Goal: Task Accomplishment & Management: Complete application form

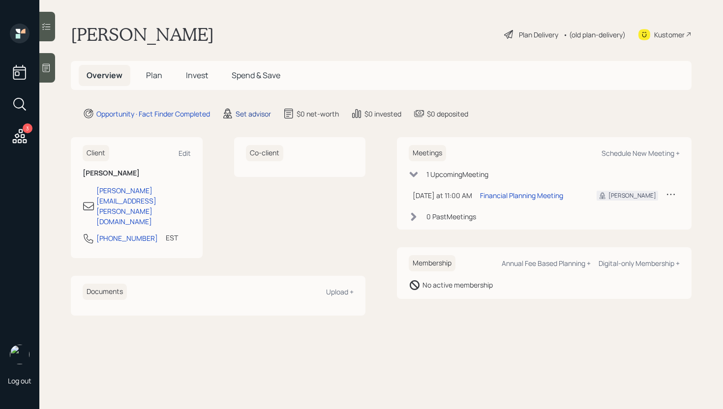
click at [245, 113] on div "Set advisor" at bounding box center [253, 114] width 35 height 10
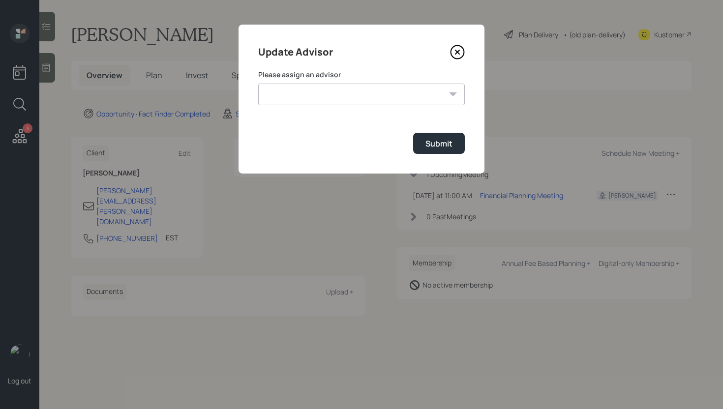
click at [327, 97] on select "[PERSON_NAME] [PERSON_NAME] End [PERSON_NAME] [PERSON_NAME] [PERSON_NAME] [PERS…" at bounding box center [361, 95] width 207 height 22
select select "d946c976-65aa-4529-ac9d-02c4f1114fc0"
click at [258, 84] on select "[PERSON_NAME] [PERSON_NAME] End [PERSON_NAME] [PERSON_NAME] [PERSON_NAME] [PERS…" at bounding box center [361, 95] width 207 height 22
click at [424, 145] on button "Submit" at bounding box center [439, 143] width 52 height 21
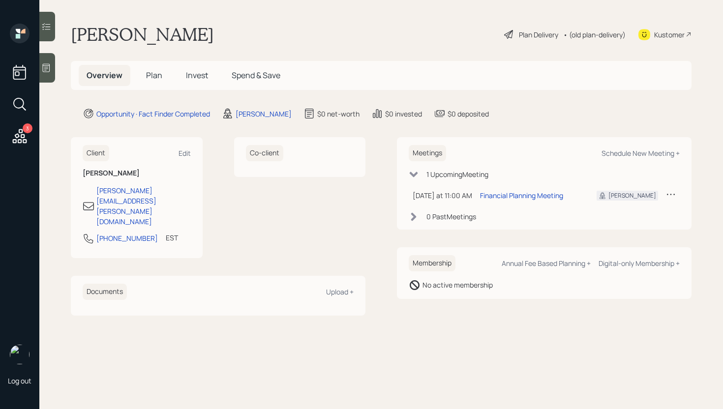
click at [55, 69] on div at bounding box center [47, 68] width 16 height 30
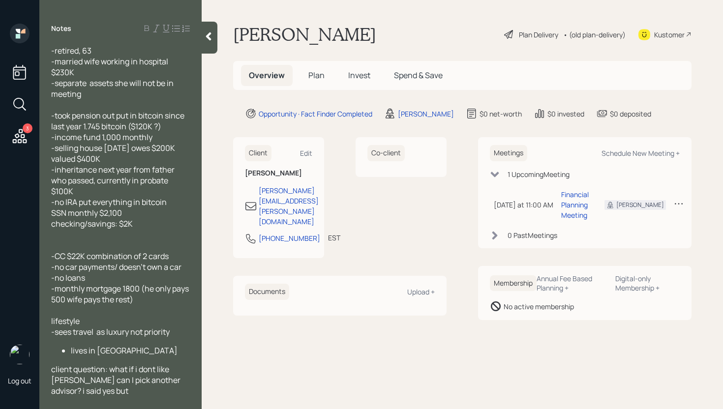
click at [312, 79] on span "Plan" at bounding box center [316, 75] width 16 height 11
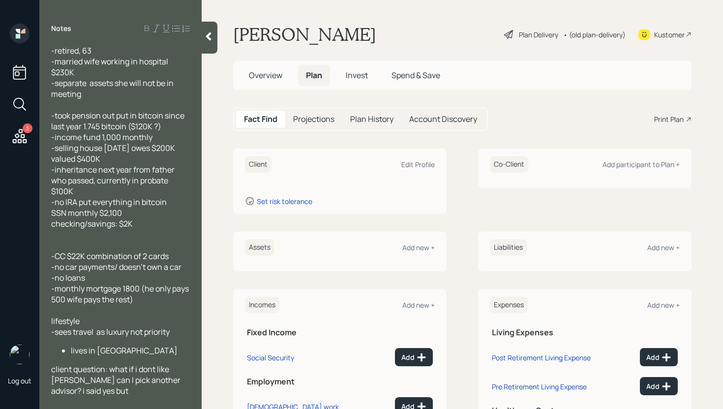
click at [416, 169] on div "Client Edit Profile" at bounding box center [340, 164] width 190 height 16
click at [419, 165] on div "Edit Profile" at bounding box center [417, 164] width 33 height 9
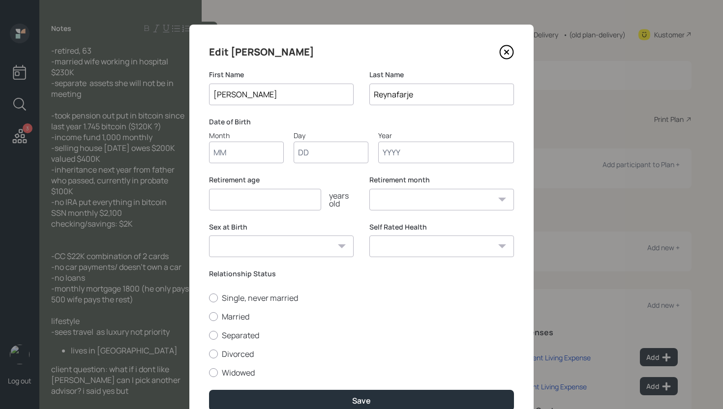
click at [228, 146] on input "Month" at bounding box center [246, 153] width 75 height 22
type input "01"
type input "1962"
select select "1"
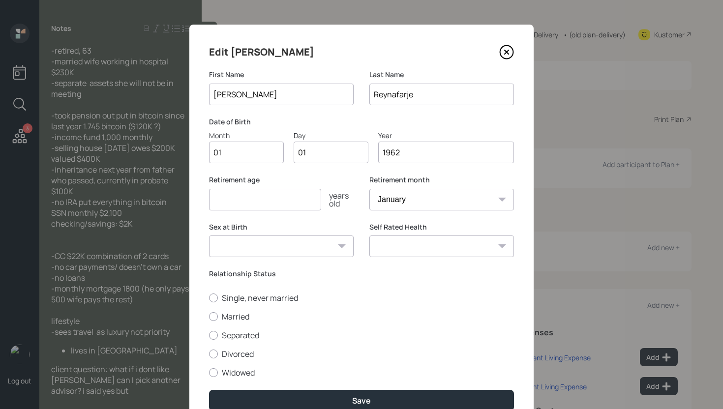
type input "1962"
type input "62"
click at [226, 320] on label "Married" at bounding box center [361, 316] width 305 height 11
click at [209, 317] on input "Married" at bounding box center [209, 316] width 0 height 0
radio input "true"
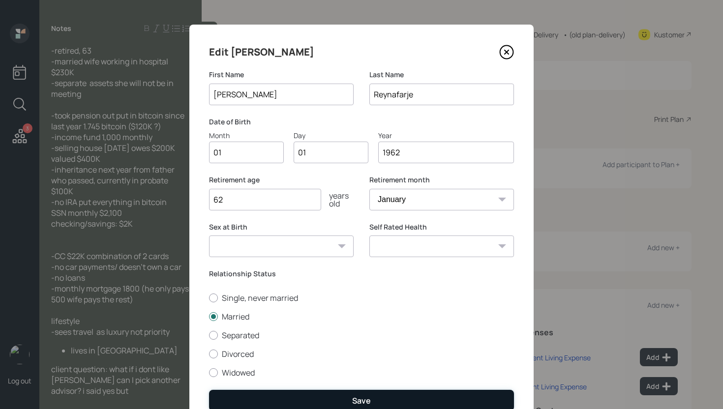
click at [308, 399] on button "Save" at bounding box center [361, 400] width 305 height 21
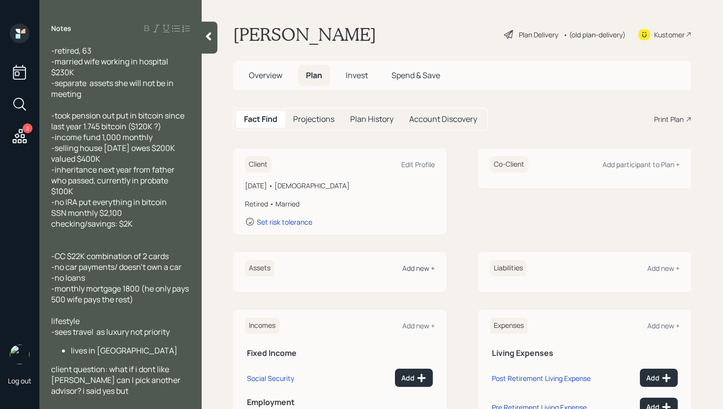
click at [409, 270] on div "Add new +" at bounding box center [418, 268] width 32 height 9
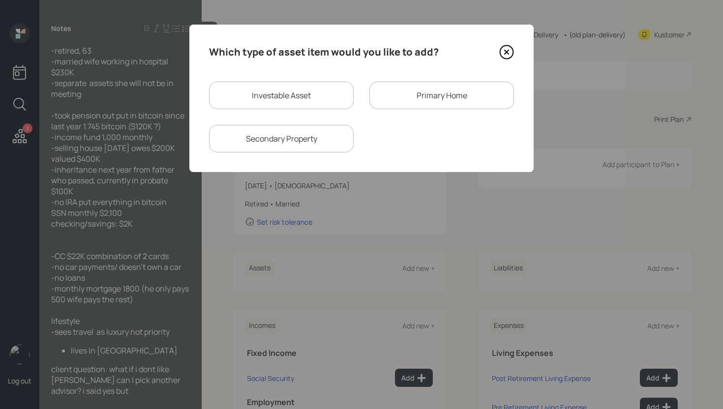
click at [272, 83] on div "Investable Asset" at bounding box center [281, 96] width 145 height 28
select select "taxable"
select select "balanced"
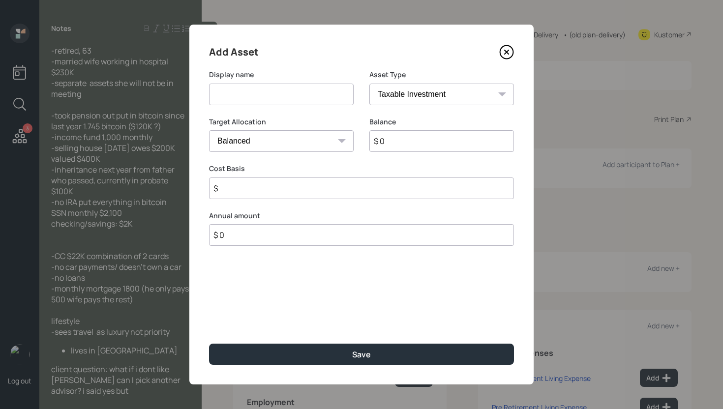
click at [265, 94] on input at bounding box center [281, 95] width 145 height 22
type input "Bitcoin"
click at [462, 95] on select "SEP [PERSON_NAME] IRA 401(k) [PERSON_NAME] 401(k) 403(b) [PERSON_NAME] 403(b) 4…" at bounding box center [441, 95] width 145 height 22
click at [369, 84] on select "SEP [PERSON_NAME] IRA 401(k) [PERSON_NAME] 401(k) 403(b) [PERSON_NAME] 403(b) 4…" at bounding box center [441, 95] width 145 height 22
click at [297, 141] on select "Cash Conservative Balanced Aggressive" at bounding box center [281, 141] width 145 height 22
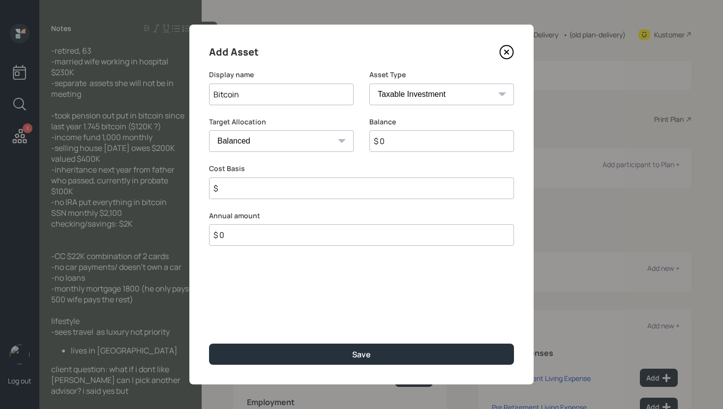
select select "aggressive"
click at [209, 130] on select "Cash Conservative Balanced Aggressive" at bounding box center [281, 141] width 145 height 22
click at [381, 142] on input "$ 0" at bounding box center [441, 141] width 145 height 22
paste input "206,945,832"
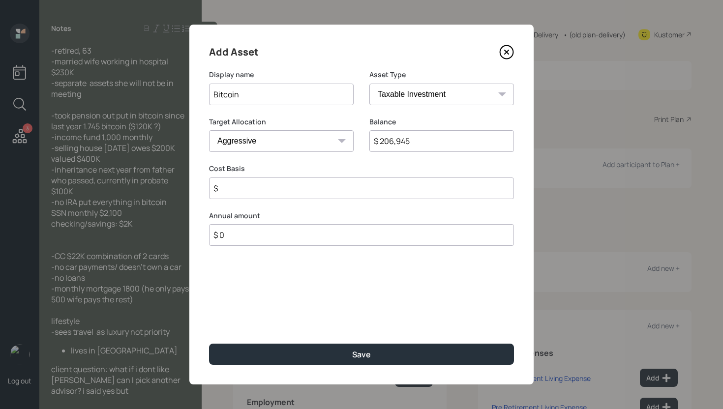
type input "$ 206,945"
click at [357, 185] on input "$" at bounding box center [361, 189] width 305 height 22
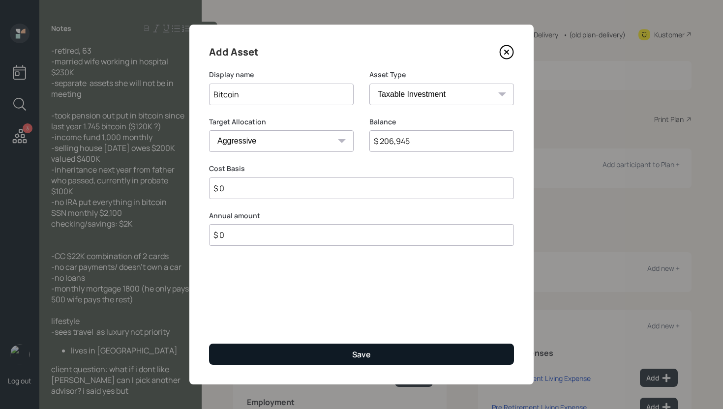
type input "$ 0"
click at [372, 354] on button "Save" at bounding box center [361, 354] width 305 height 21
